Goal: Task Accomplishment & Management: Complete application form

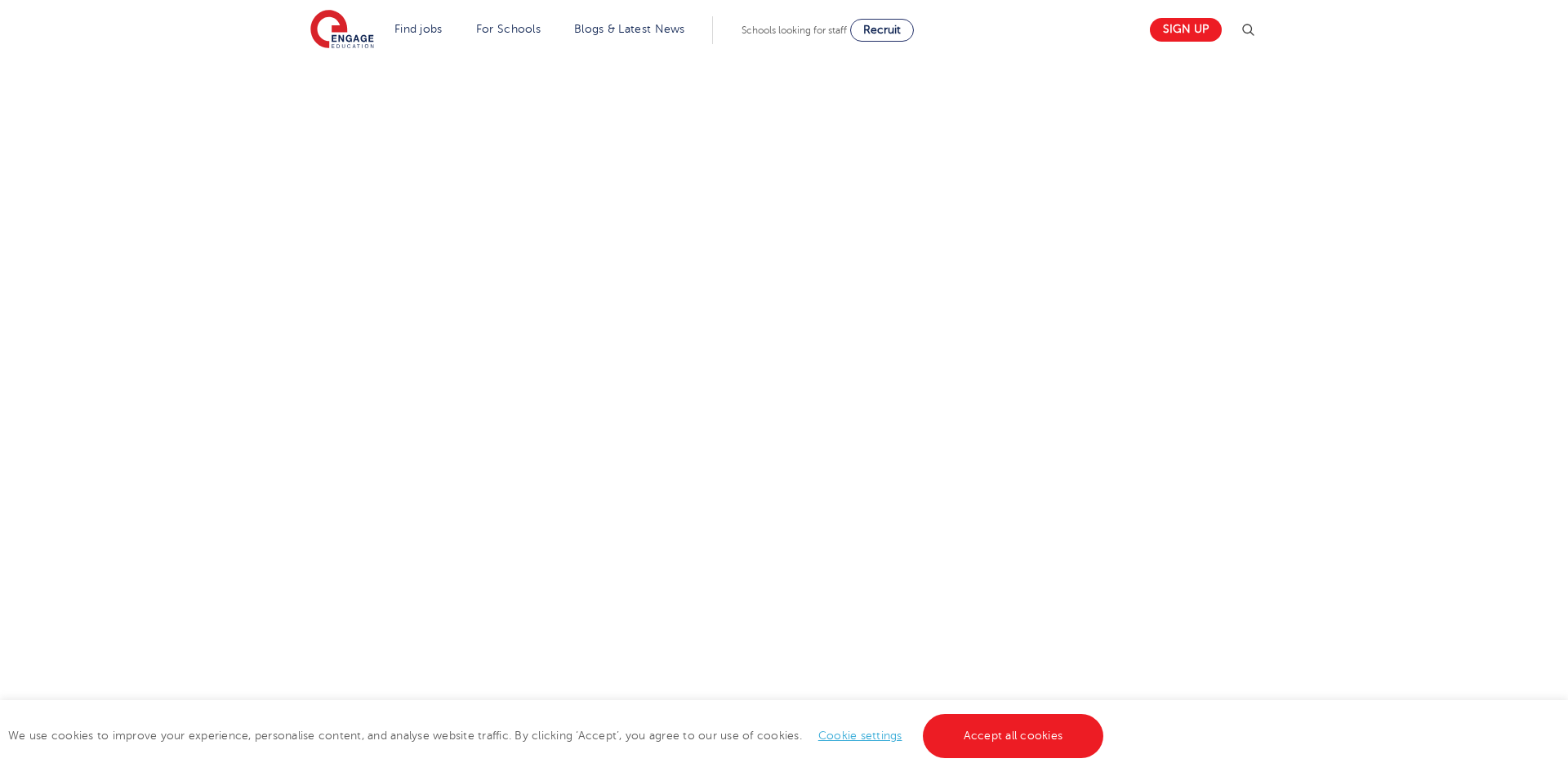
scroll to position [603, 0]
click at [1027, 746] on link "Accept all cookies" at bounding box center [1013, 736] width 182 height 44
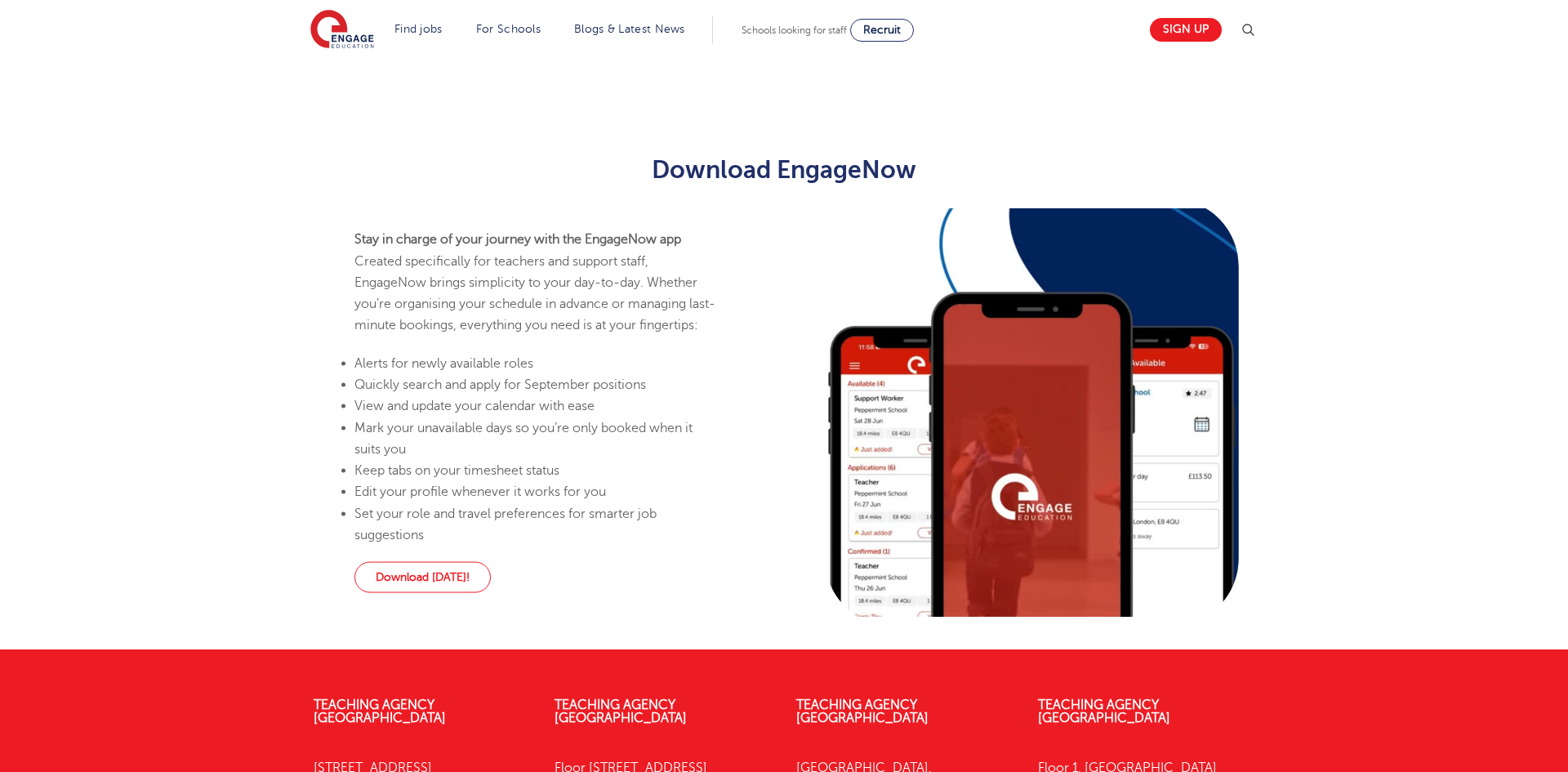
scroll to position [848, 0]
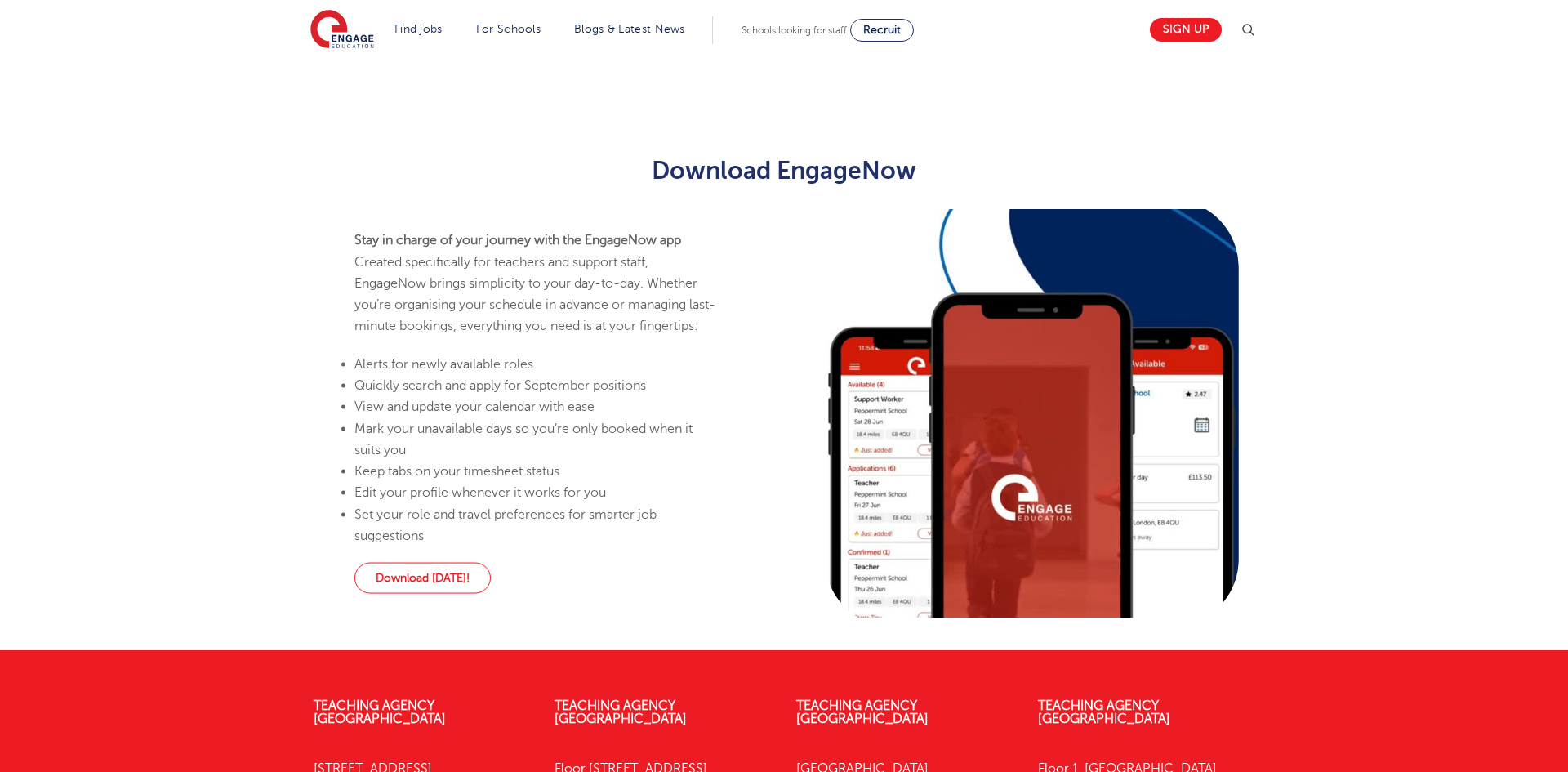
click at [795, 31] on span "Schools looking for staff" at bounding box center [795, 30] width 105 height 11
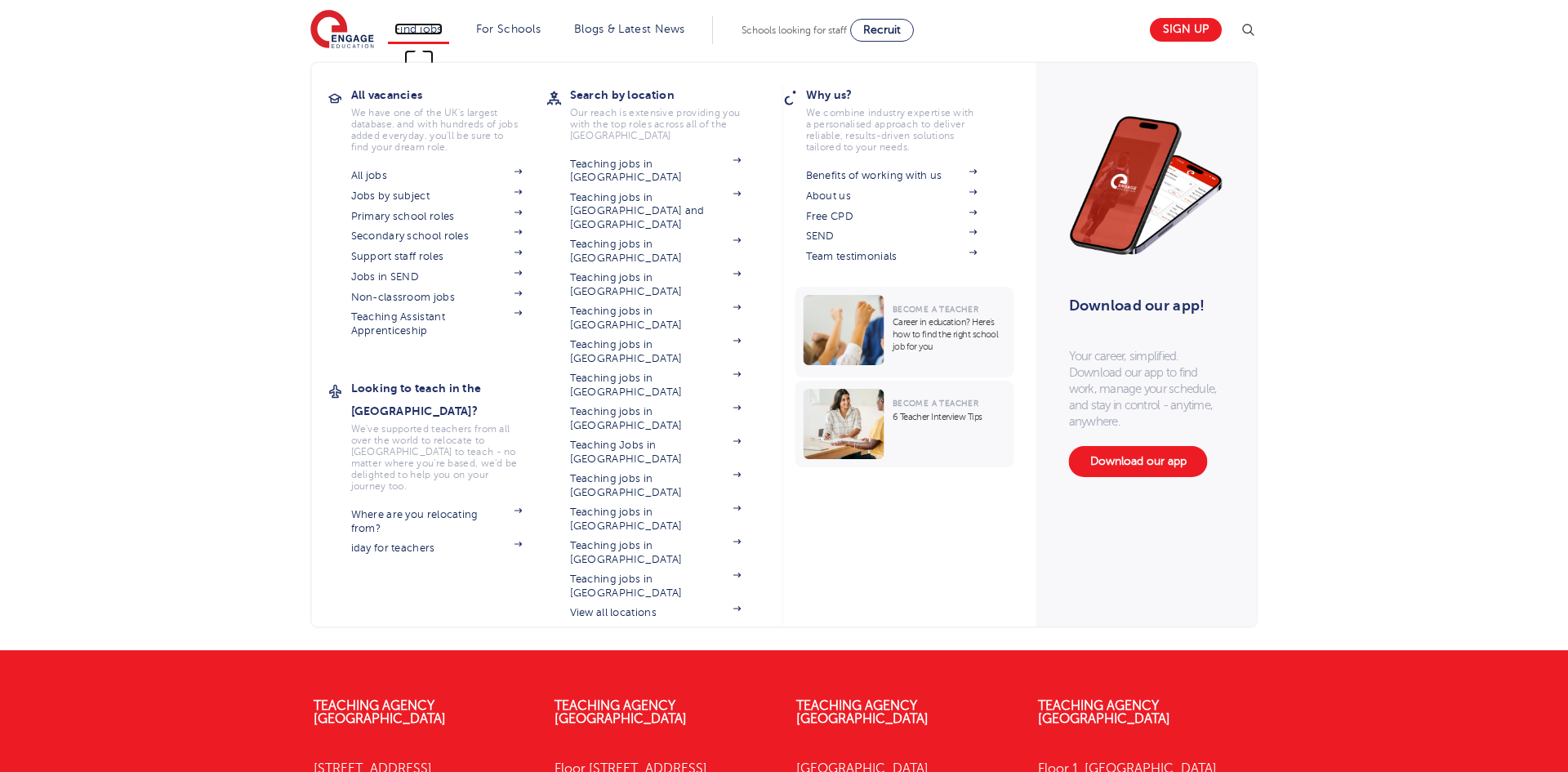
click at [426, 29] on link "Find jobs" at bounding box center [418, 29] width 48 height 12
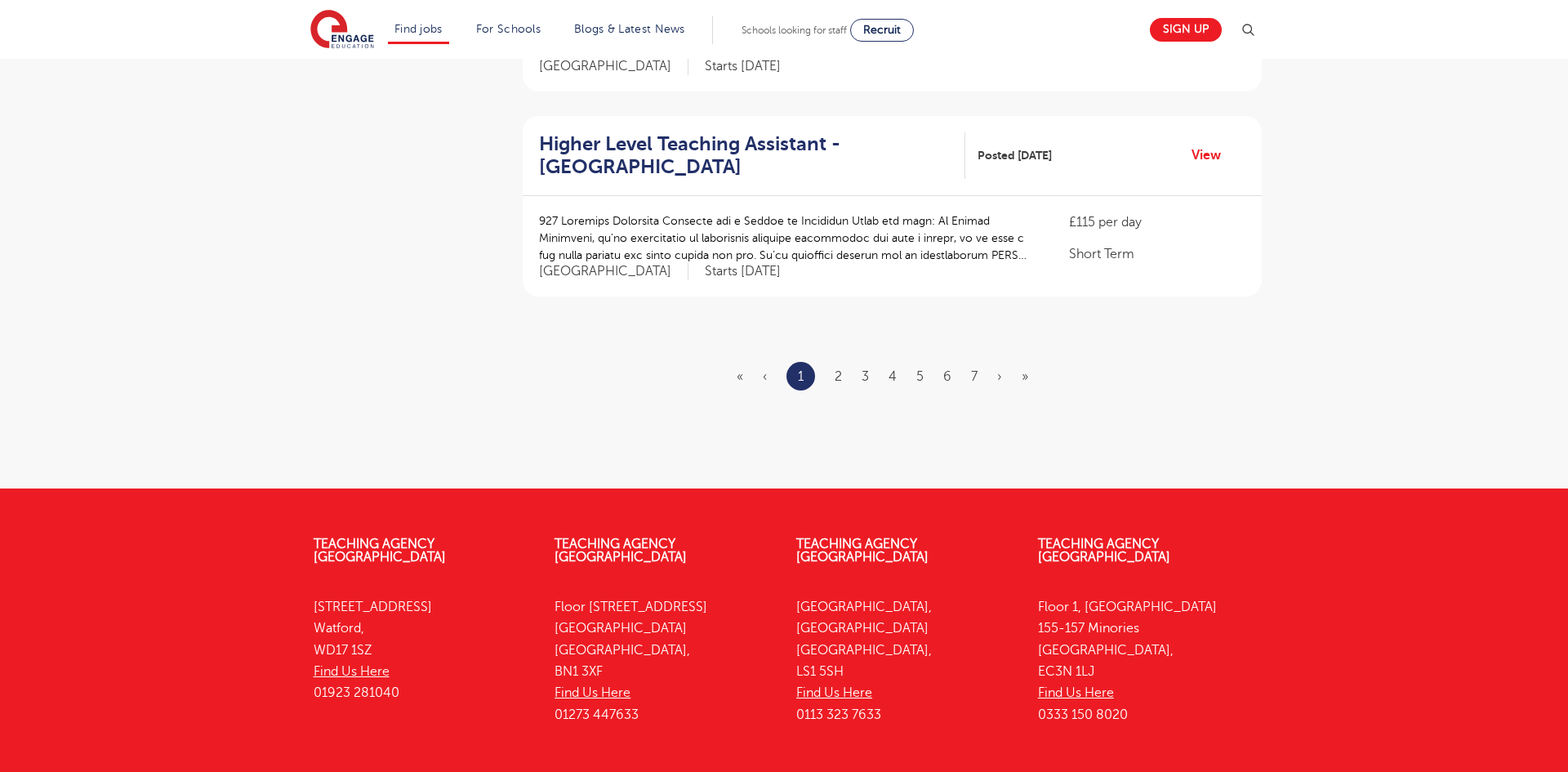
scroll to position [1990, 0]
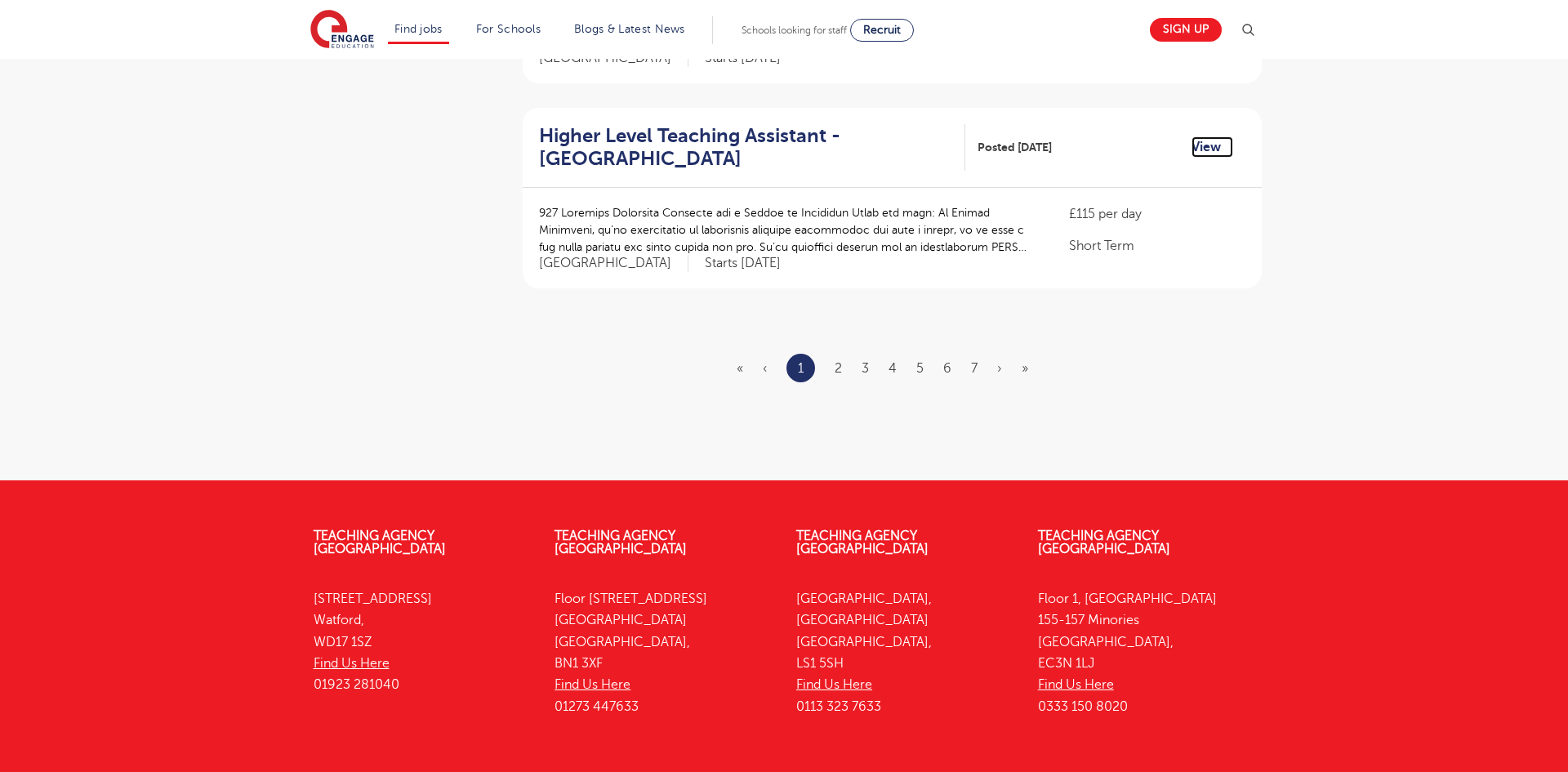
click at [1202, 136] on link "View" at bounding box center [1212, 147] width 41 height 21
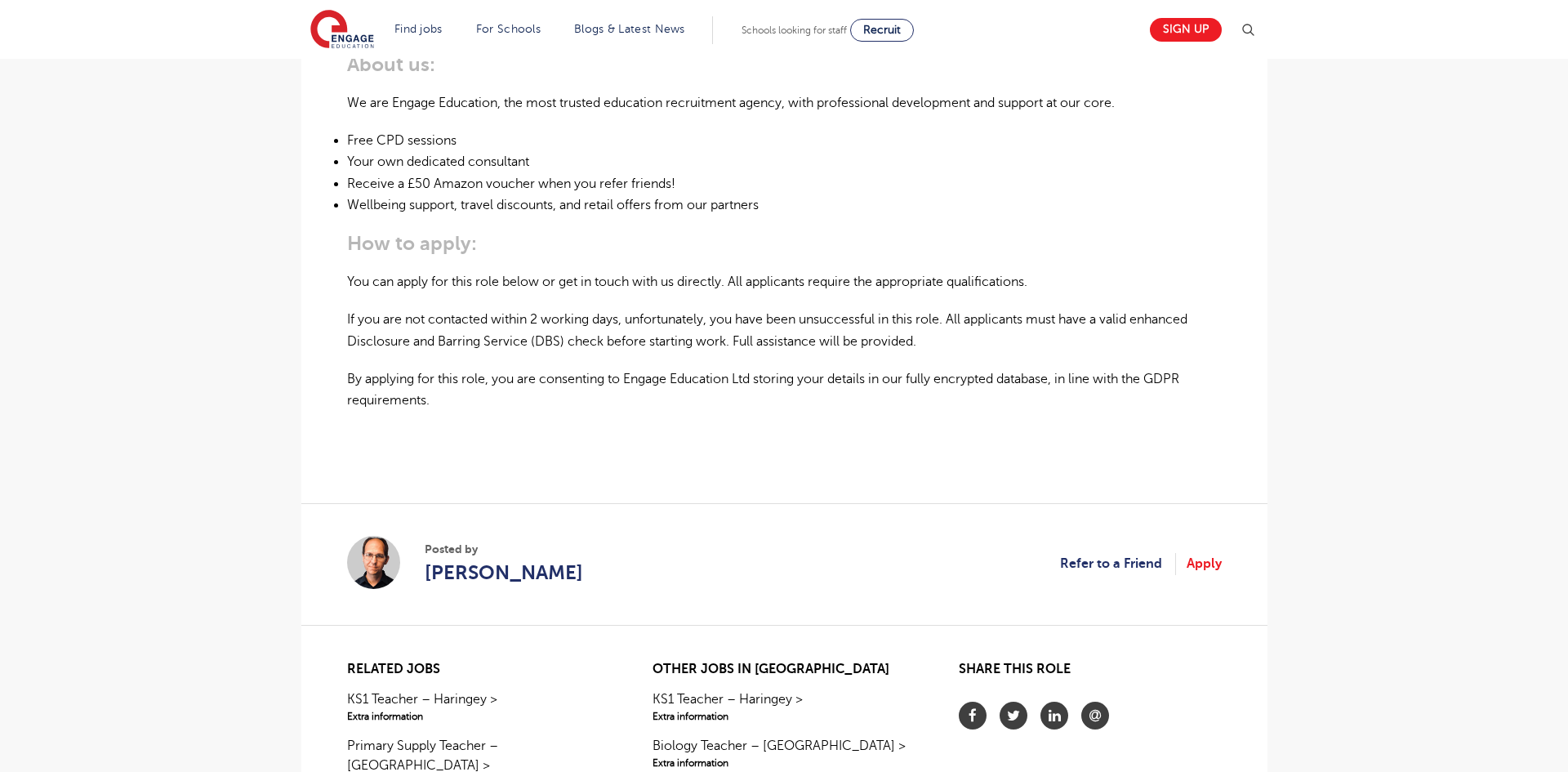
scroll to position [1029, 0]
click at [1199, 561] on link "Apply" at bounding box center [1205, 561] width 35 height 21
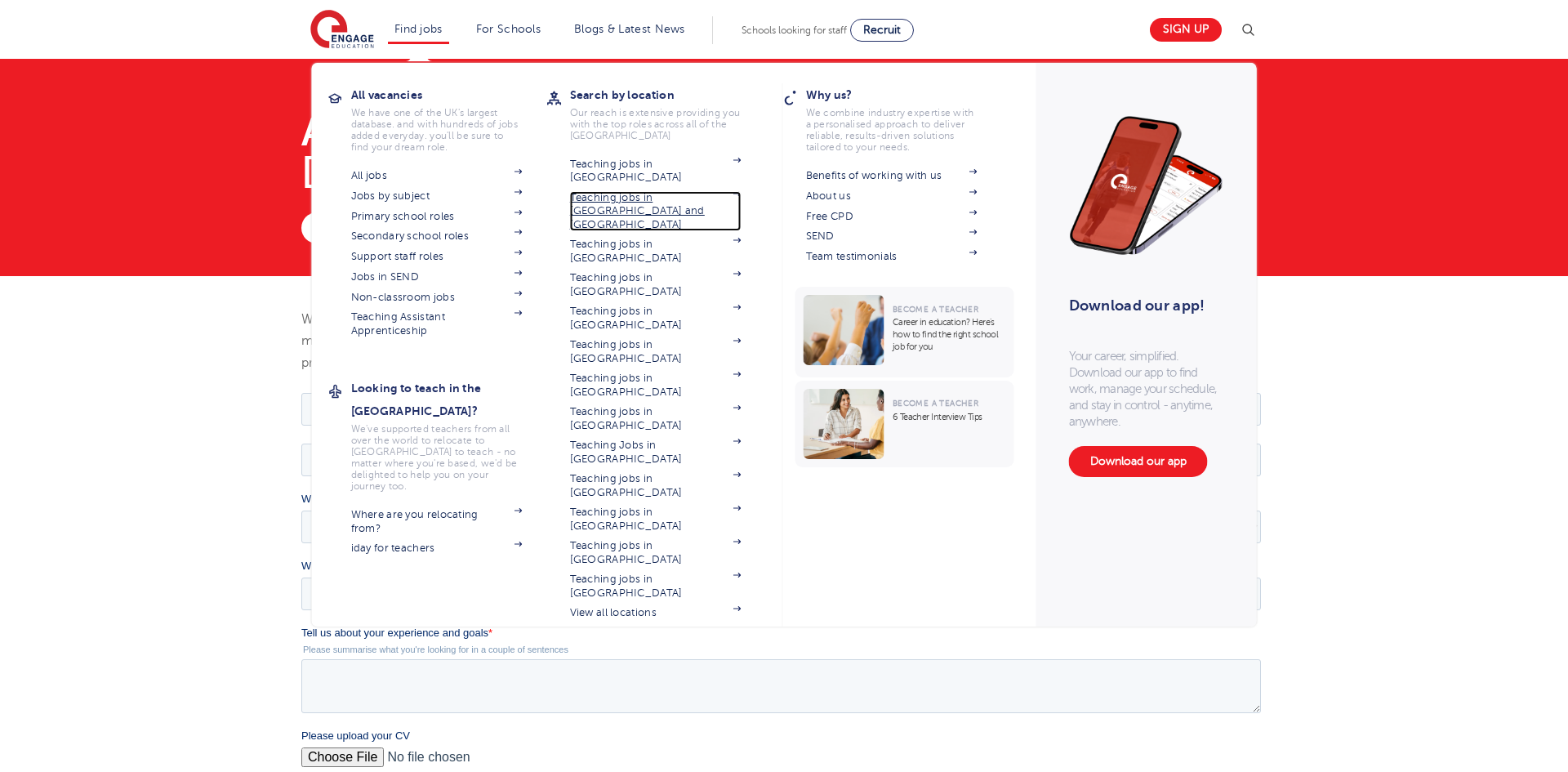
click at [604, 191] on link "Teaching jobs in [GEOGRAPHIC_DATA] and [GEOGRAPHIC_DATA]" at bounding box center [655, 212] width 171 height 40
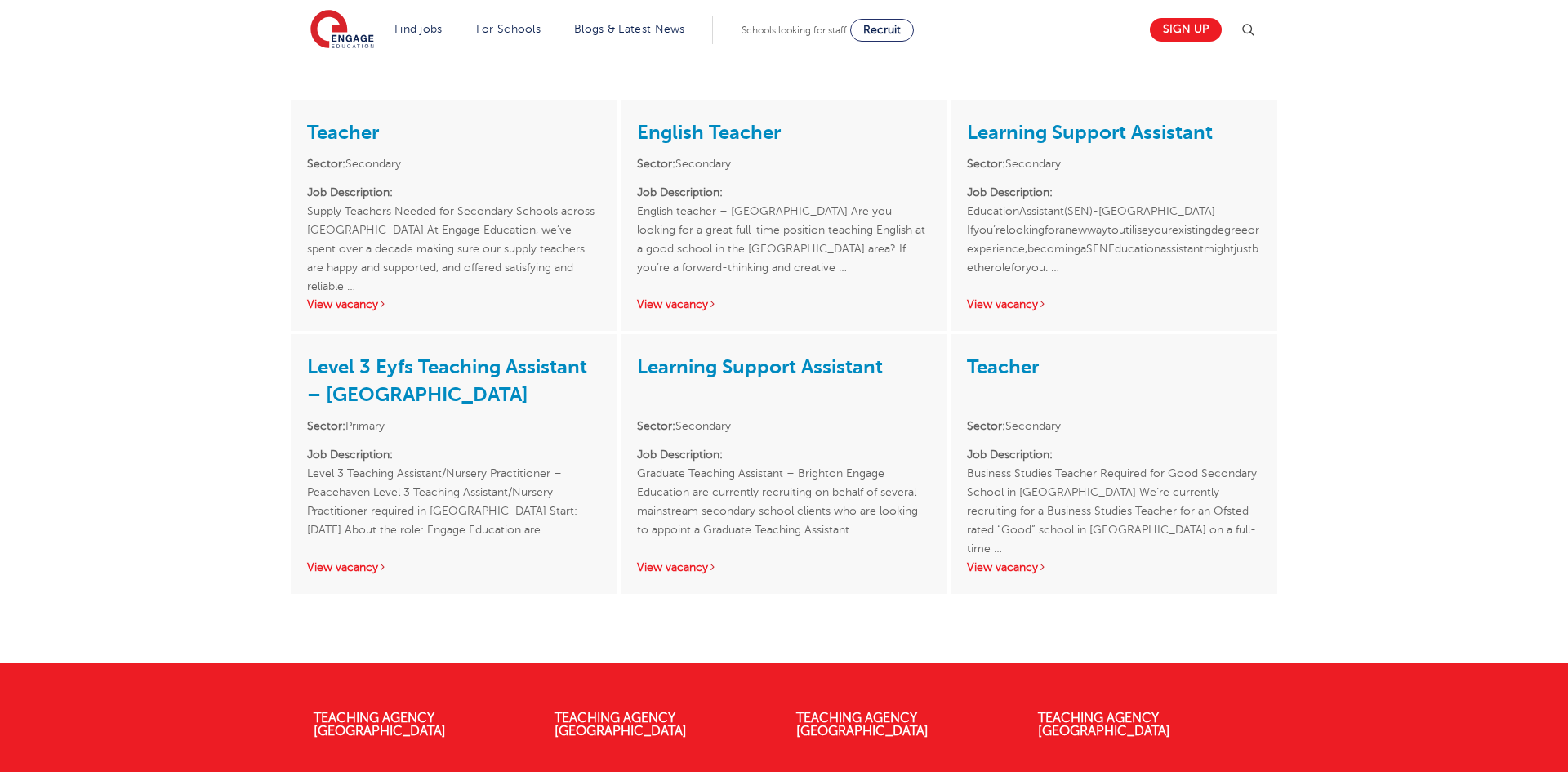
scroll to position [1426, 0]
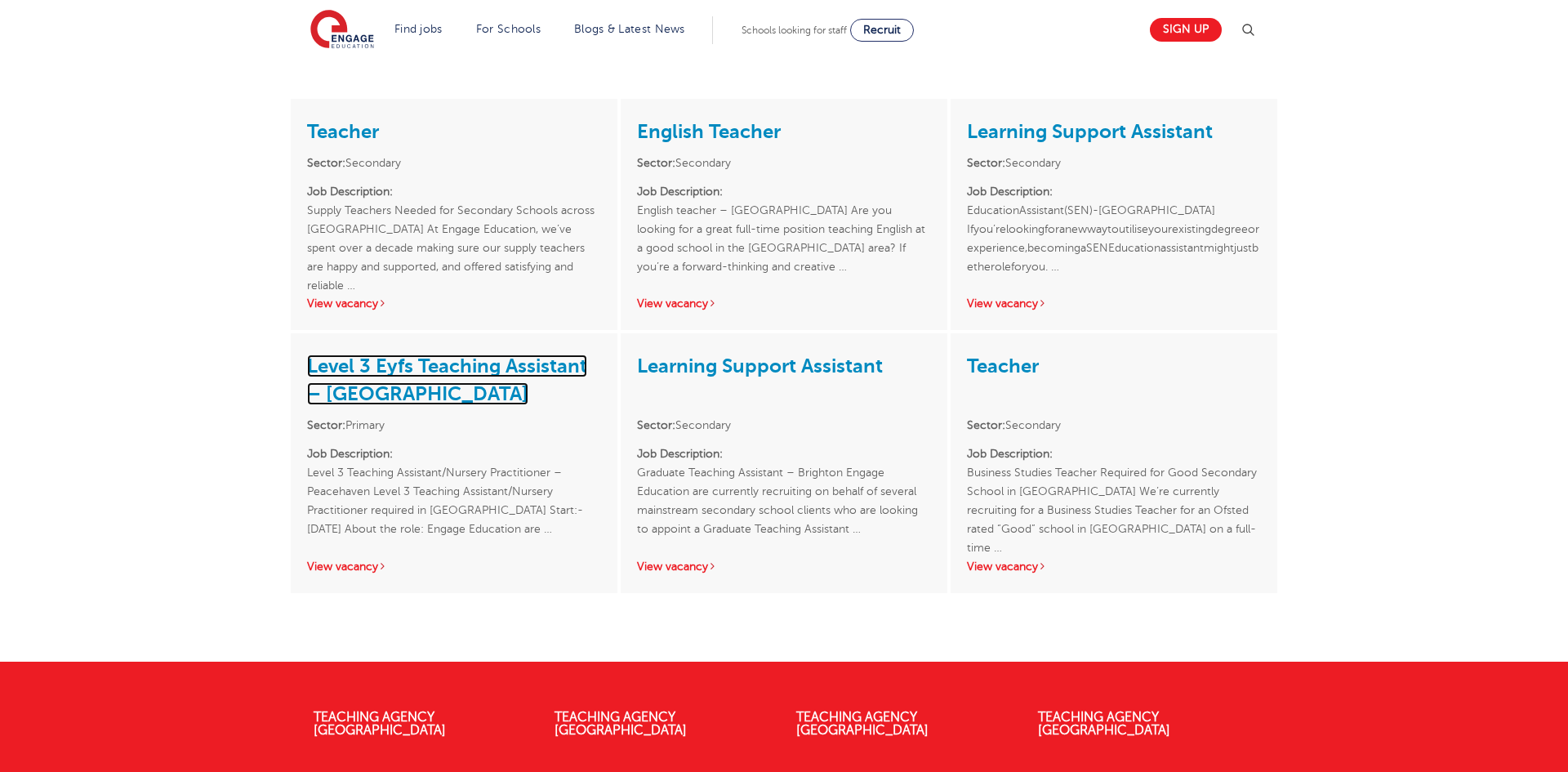
click at [358, 355] on link "Level 3 Eyfs Teaching Assistant – [GEOGRAPHIC_DATA]" at bounding box center [447, 380] width 280 height 51
